Goal: Task Accomplishment & Management: Use online tool/utility

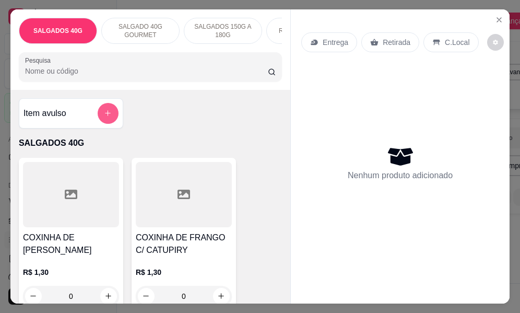
click at [105, 116] on icon "add-separate-item" at bounding box center [108, 114] width 6 height 6
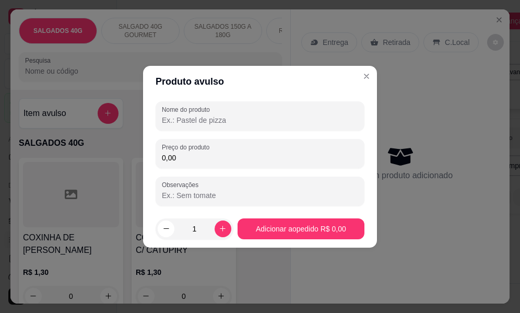
click at [201, 120] on input "Nome do produto" at bounding box center [260, 120] width 196 height 10
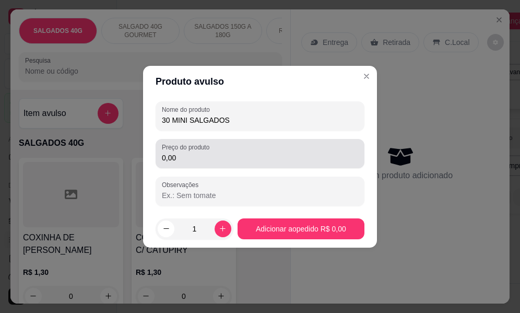
type input "30 MINI SALGADOS"
click at [186, 161] on input "0,00" at bounding box center [260, 157] width 196 height 10
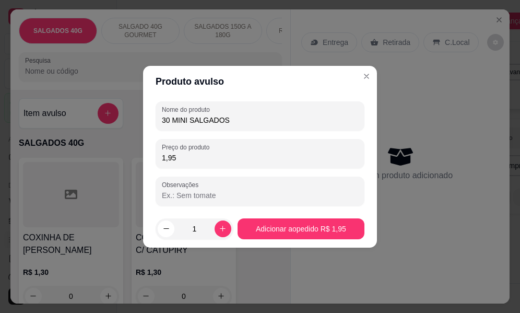
type input "19,50"
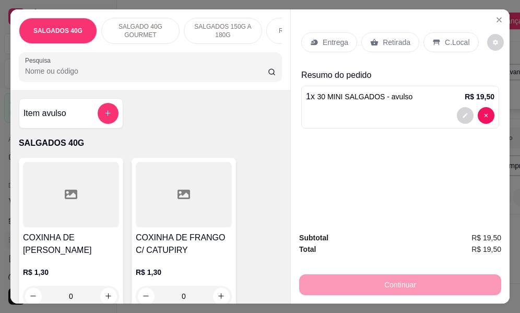
scroll to position [0, 62]
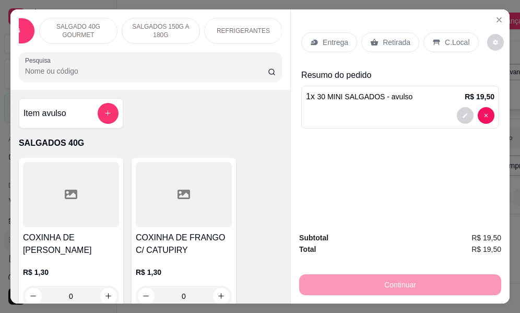
click at [232, 27] on p "REFRIGERANTES" at bounding box center [243, 31] width 53 height 8
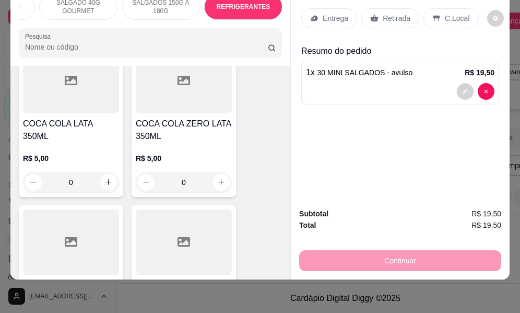
scroll to position [2069, 0]
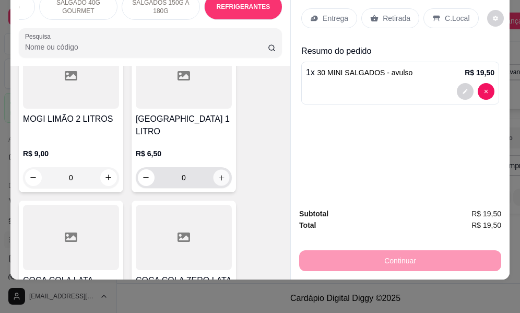
click at [218, 174] on icon "increase-product-quantity" at bounding box center [222, 178] width 8 height 8
type input "1"
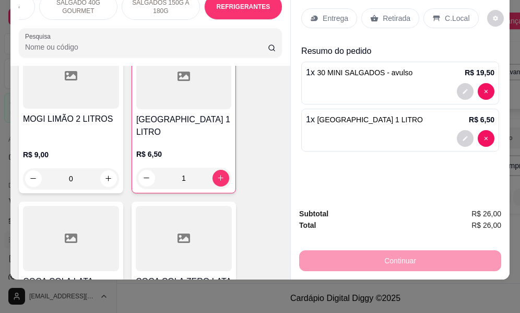
click at [326, 13] on p "Entrega" at bounding box center [336, 18] width 26 height 10
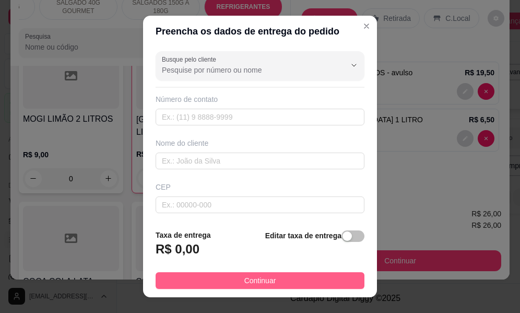
click at [289, 287] on button "Continuar" at bounding box center [260, 280] width 209 height 17
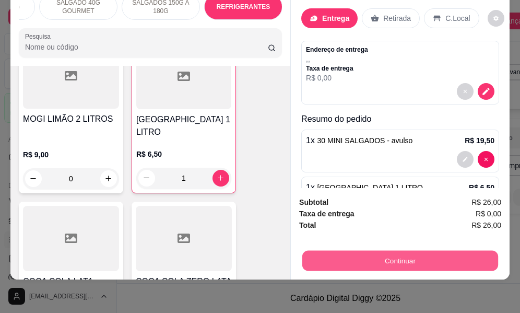
click at [347, 251] on button "Continuar" at bounding box center [400, 261] width 196 height 20
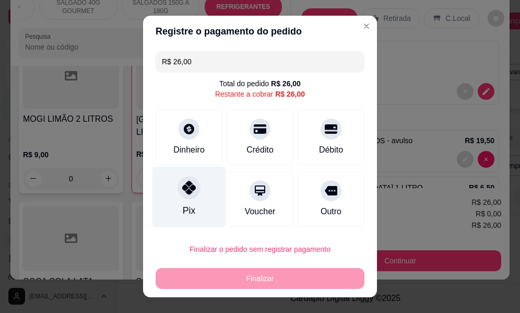
click at [182, 190] on icon at bounding box center [189, 188] width 14 height 14
type input "R$ 0,00"
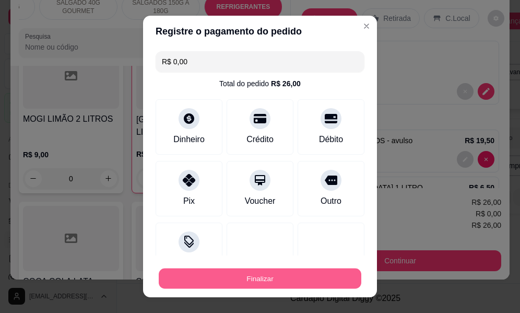
click at [261, 278] on button "Finalizar" at bounding box center [260, 278] width 203 height 20
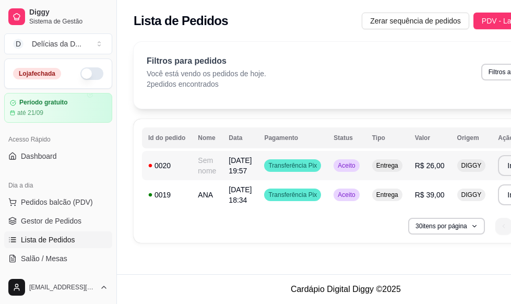
click at [206, 162] on td "Sem nome" at bounding box center [207, 165] width 31 height 29
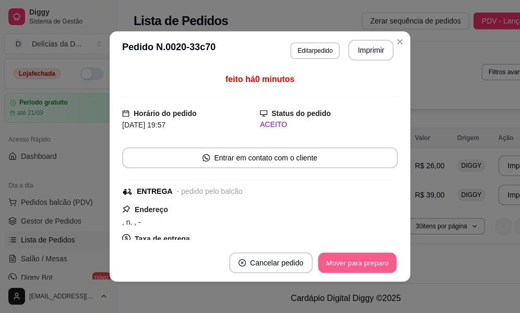
click at [342, 261] on button "Mover para preparo" at bounding box center [357, 263] width 78 height 20
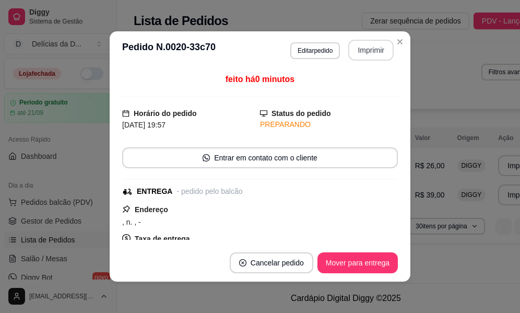
click at [373, 52] on button "Imprimir" at bounding box center [370, 50] width 45 height 21
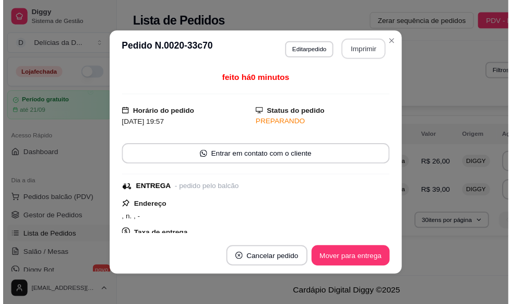
scroll to position [0, 0]
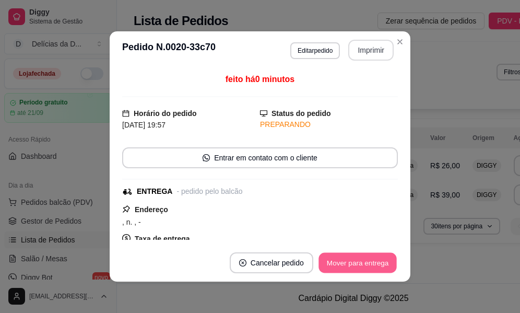
click at [363, 259] on button "Mover para entrega" at bounding box center [358, 263] width 78 height 20
click at [367, 267] on button "Mover para finalizado" at bounding box center [355, 263] width 84 height 20
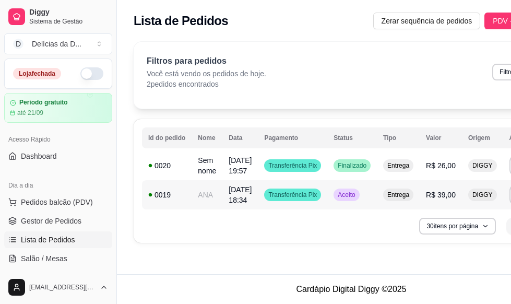
click at [203, 190] on td "ANA" at bounding box center [207, 194] width 31 height 29
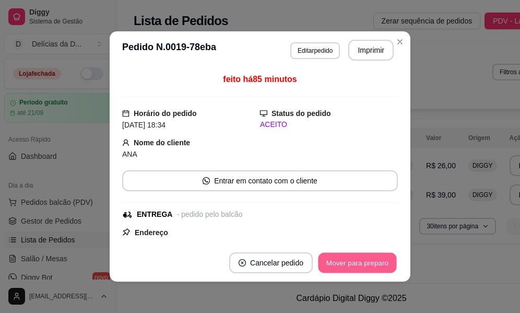
click at [360, 266] on button "Mover para preparo" at bounding box center [357, 263] width 78 height 20
click at [351, 266] on button "Mover para entrega" at bounding box center [358, 262] width 80 height 21
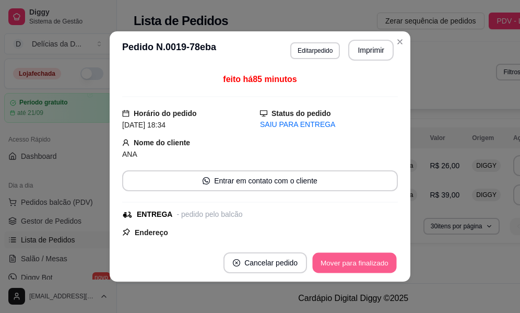
click at [351, 266] on button "Mover para finalizado" at bounding box center [355, 263] width 84 height 20
